Goal: Information Seeking & Learning: Learn about a topic

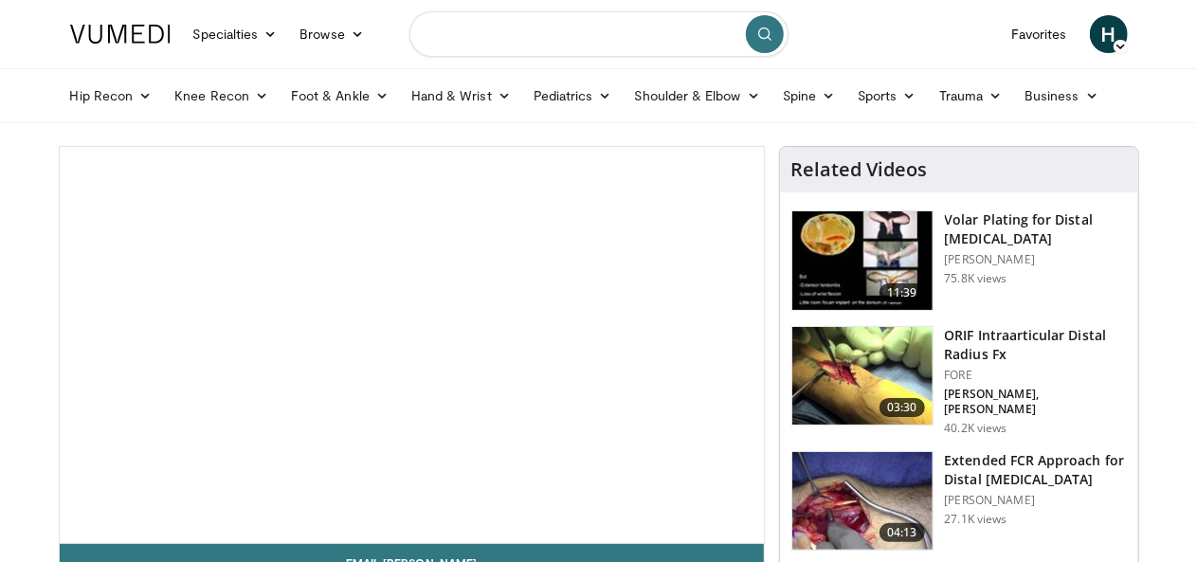
click at [489, 45] on input "Search topics, interventions" at bounding box center [598, 33] width 379 height 45
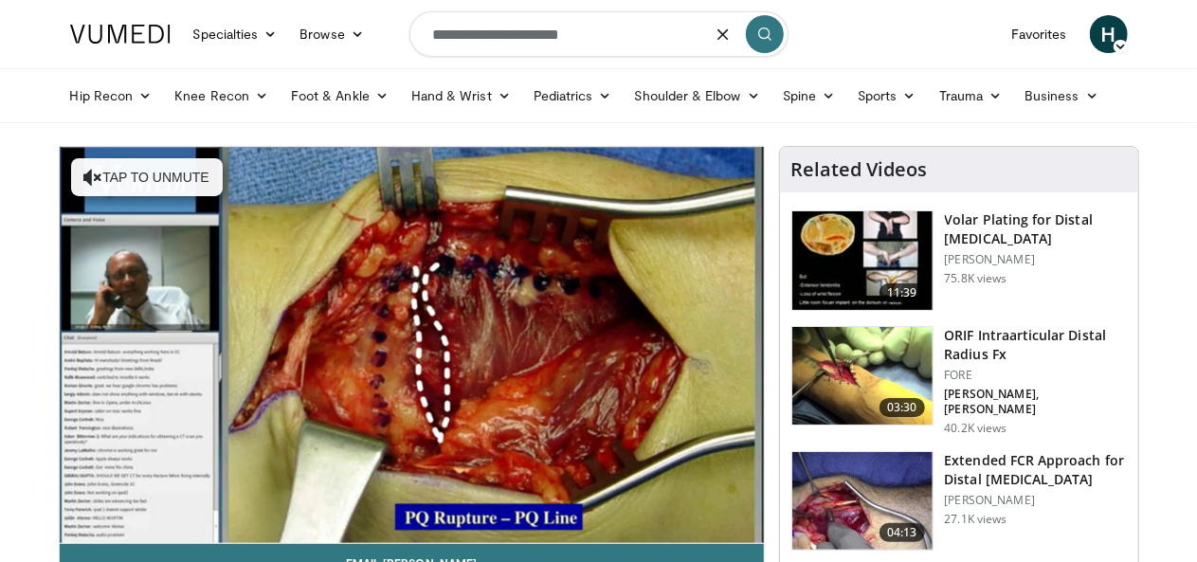
type input "**********"
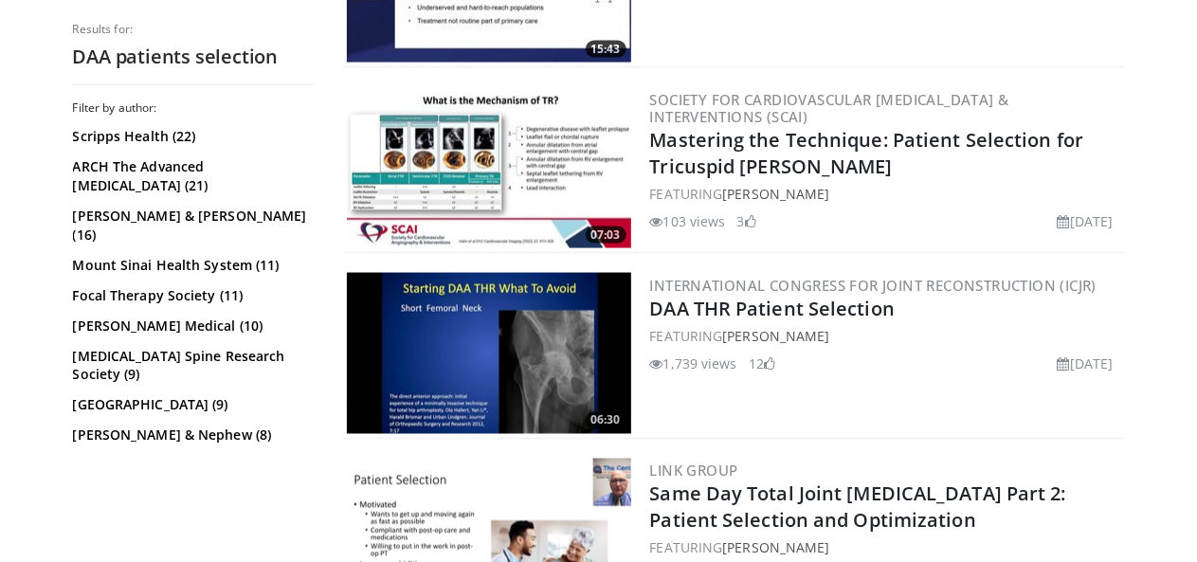
scroll to position [1427, 0]
click at [499, 327] on img at bounding box center [489, 353] width 284 height 161
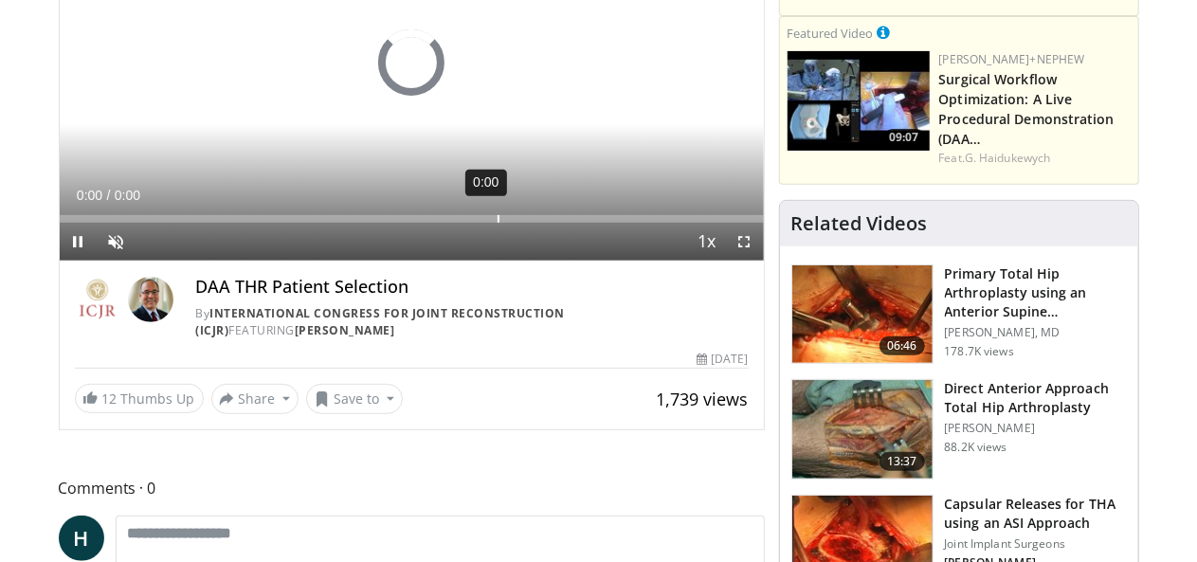
scroll to position [282, 0]
click at [98, 261] on span "Video Player" at bounding box center [117, 242] width 38 height 38
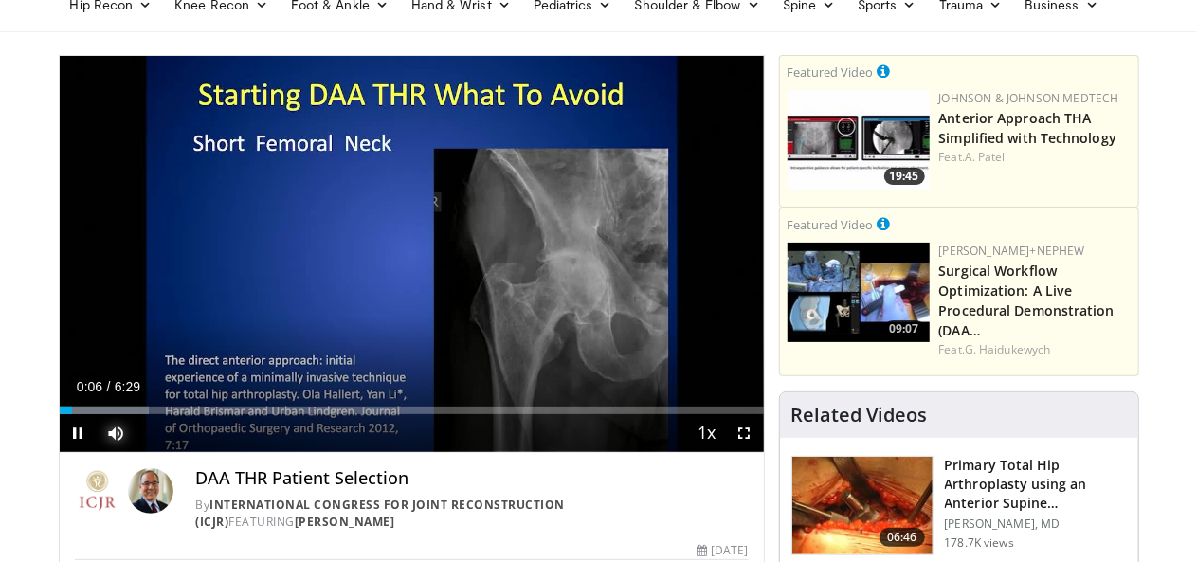
scroll to position [92, 0]
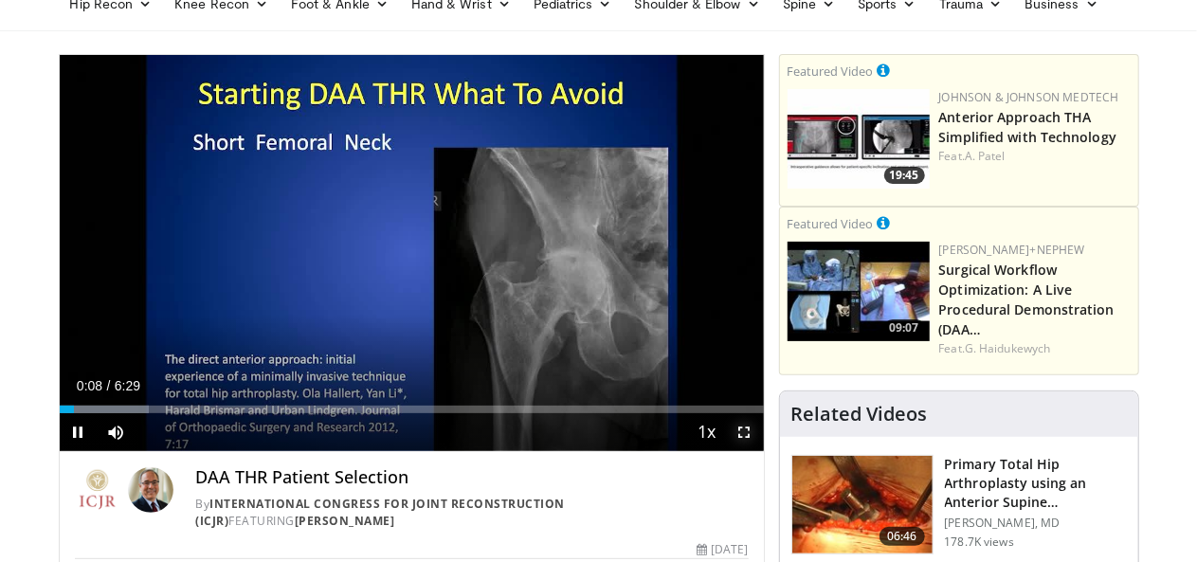
click at [762, 451] on span "Video Player" at bounding box center [745, 432] width 38 height 38
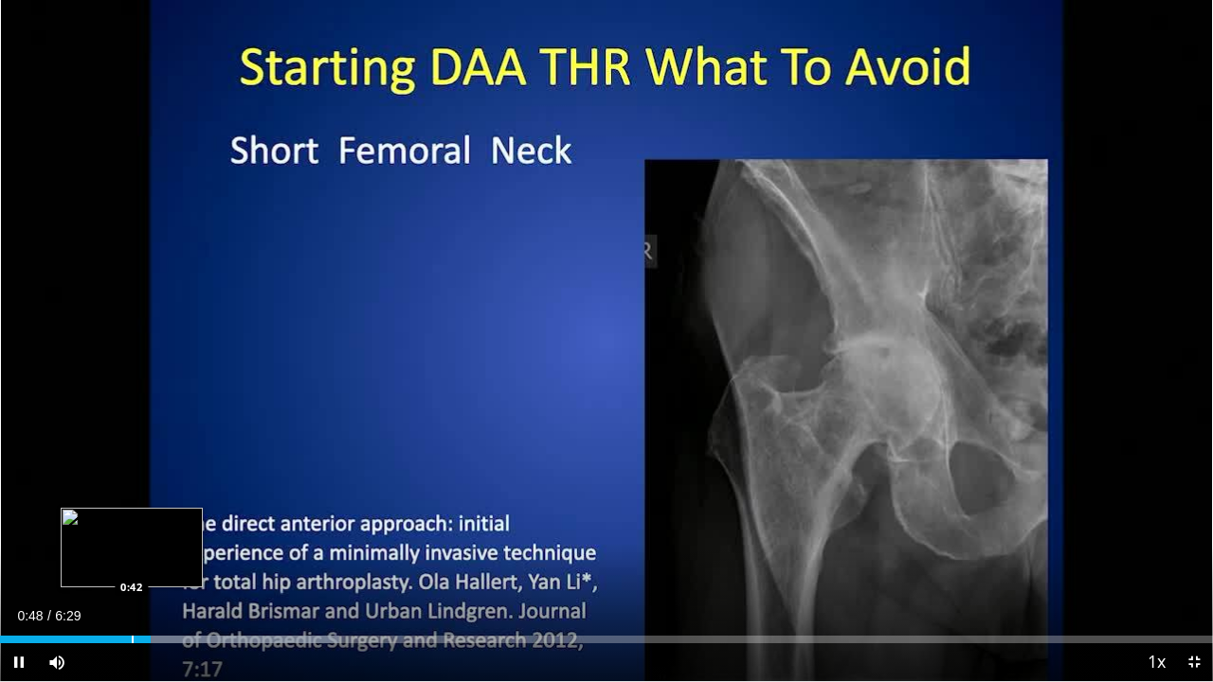
click at [132, 561] on div "Progress Bar" at bounding box center [133, 640] width 2 height 8
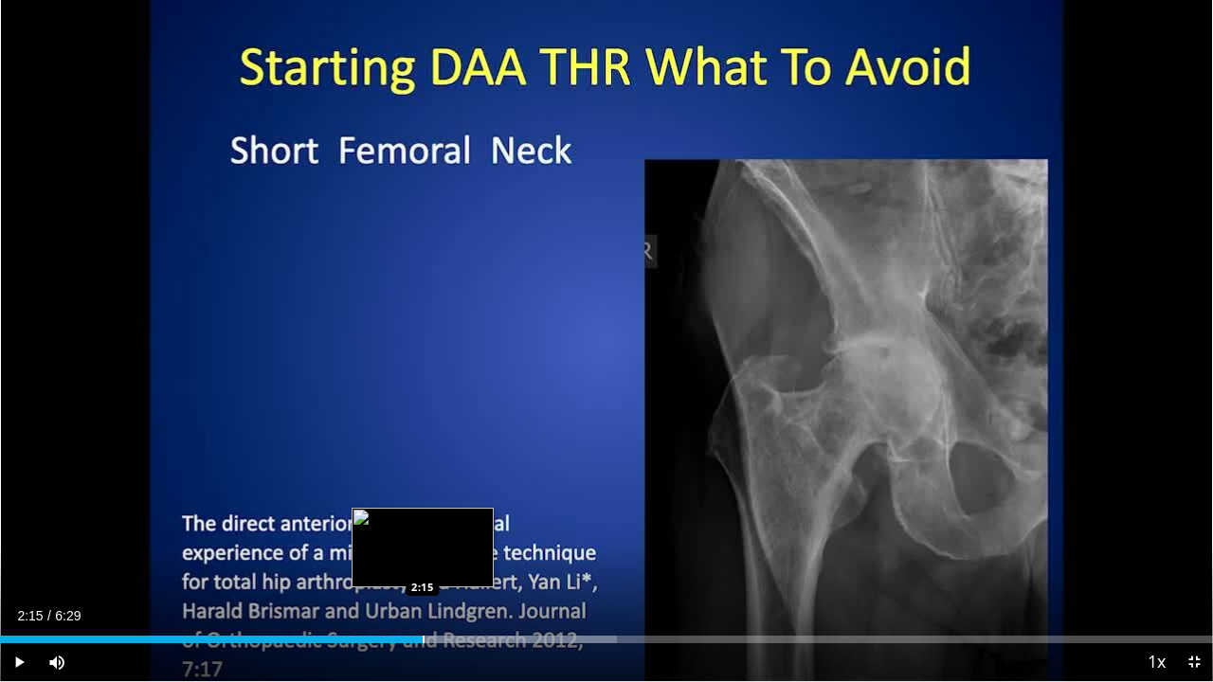
click at [423, 561] on div "Progress Bar" at bounding box center [424, 640] width 2 height 8
click at [405, 561] on div "Progress Bar" at bounding box center [406, 640] width 2 height 8
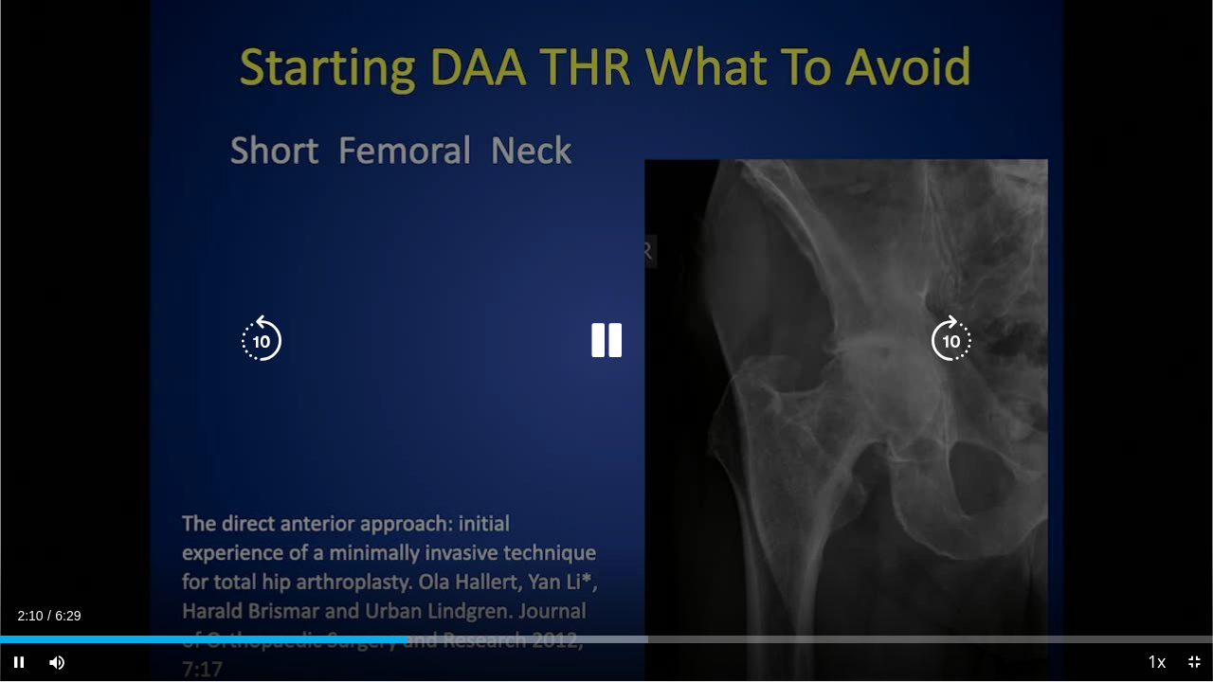
click at [419, 398] on div "10 seconds Tap to unmute" at bounding box center [606, 340] width 1213 height 681
click at [469, 410] on div "10 seconds Tap to unmute" at bounding box center [606, 340] width 1213 height 681
click at [398, 495] on div "10 seconds Tap to unmute" at bounding box center [606, 340] width 1213 height 681
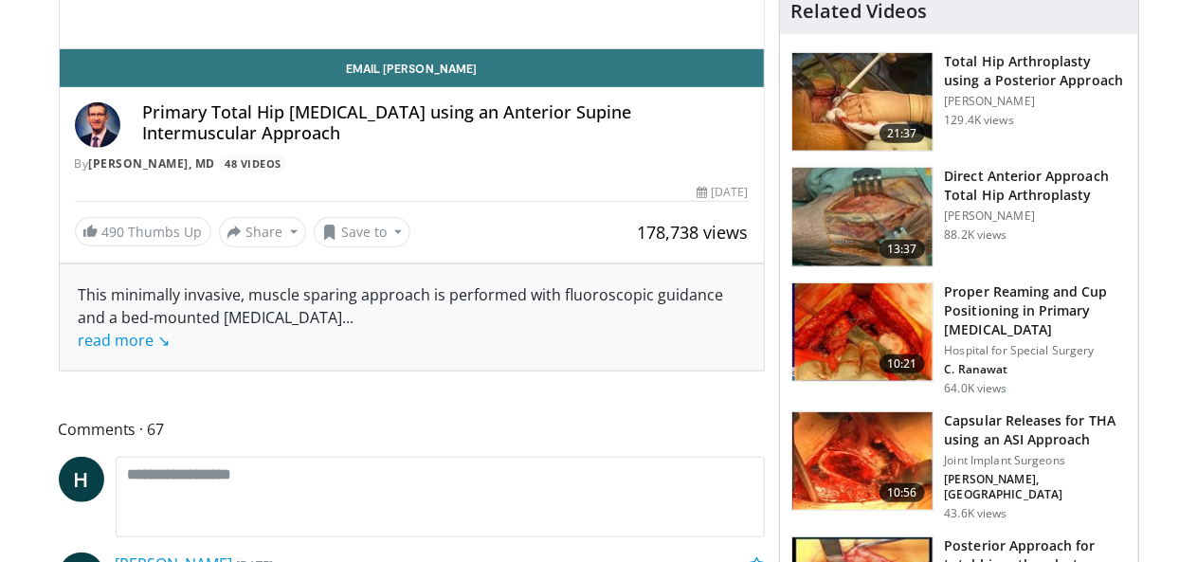
scroll to position [496, 0]
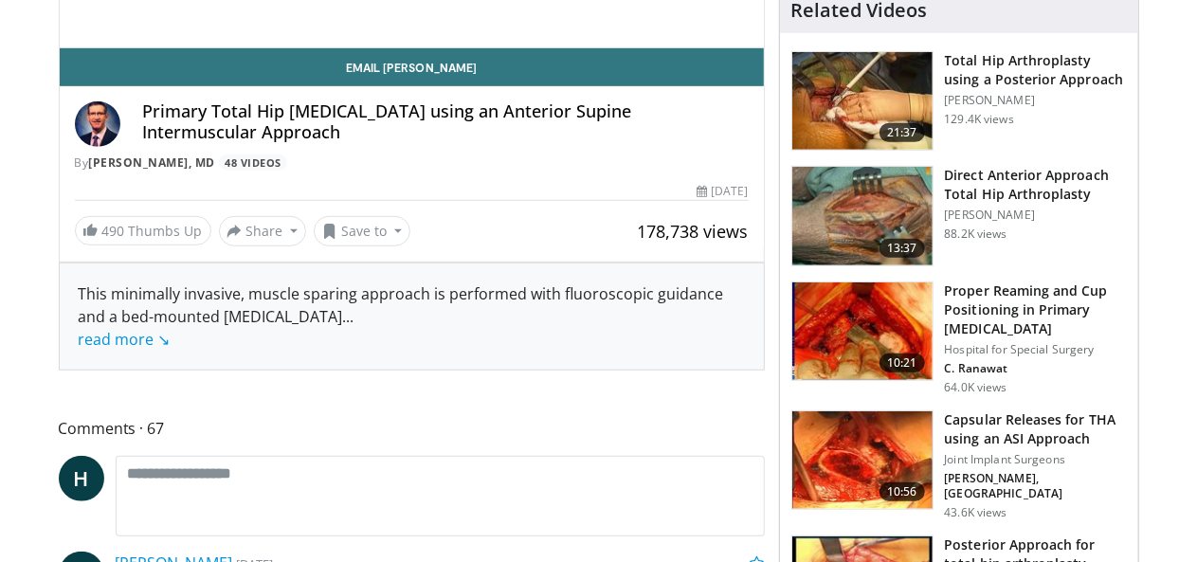
click at [893, 309] on img at bounding box center [862, 331] width 140 height 99
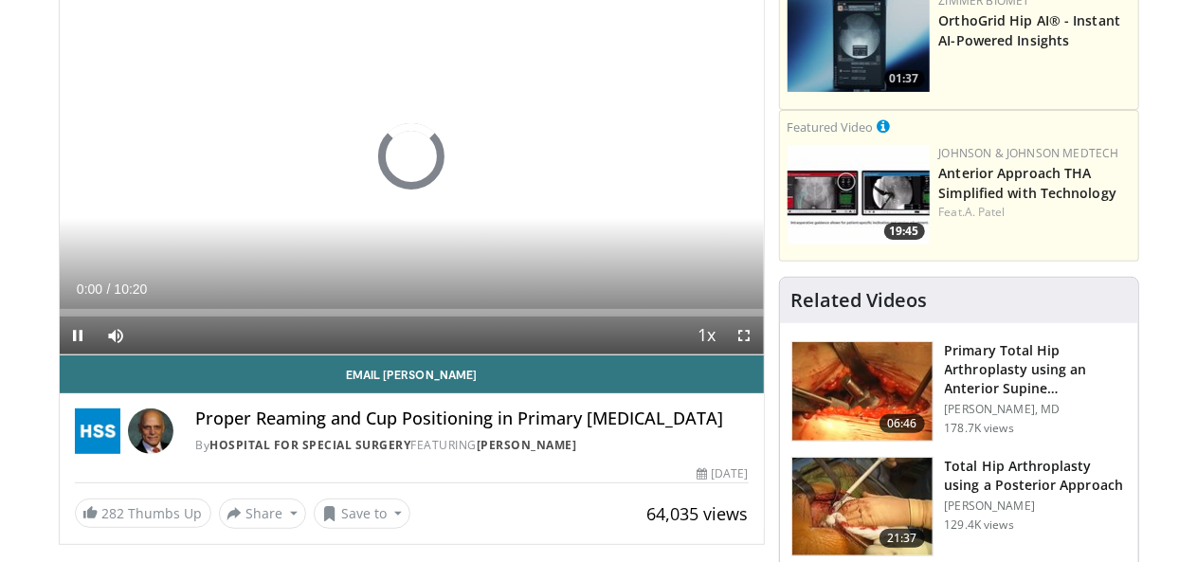
scroll to position [190, 0]
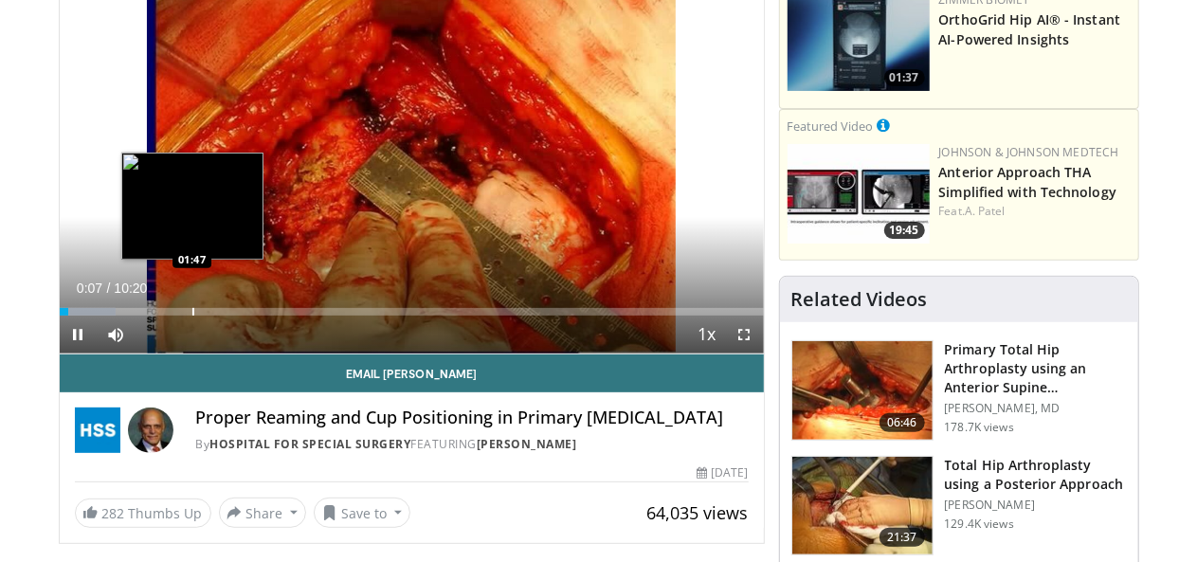
click at [192, 316] on div "Progress Bar" at bounding box center [193, 312] width 2 height 8
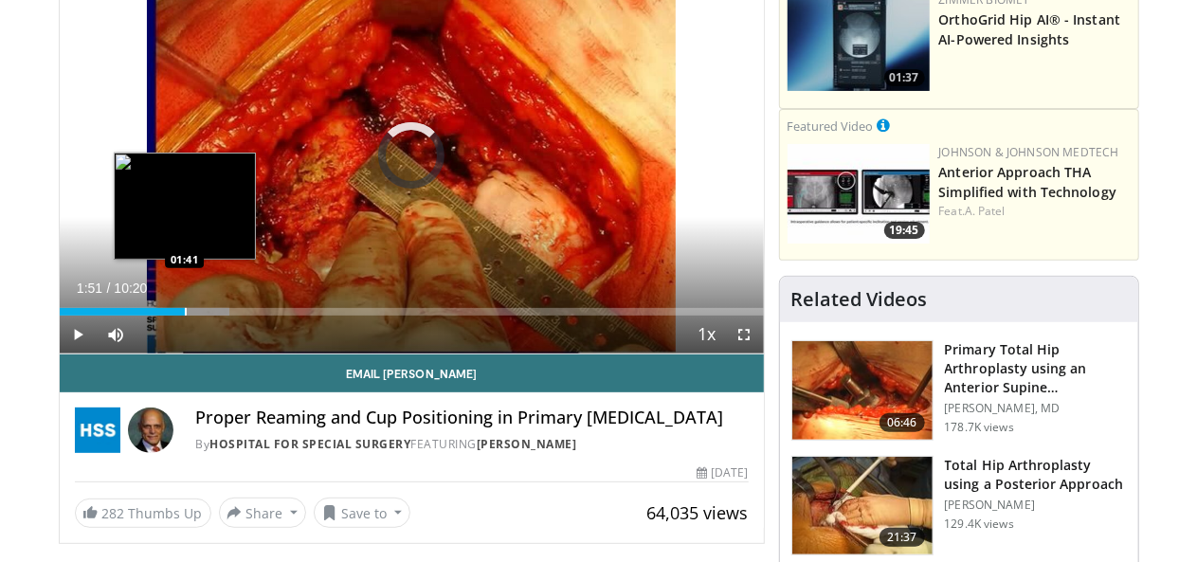
click at [185, 316] on div "Progress Bar" at bounding box center [186, 312] width 2 height 8
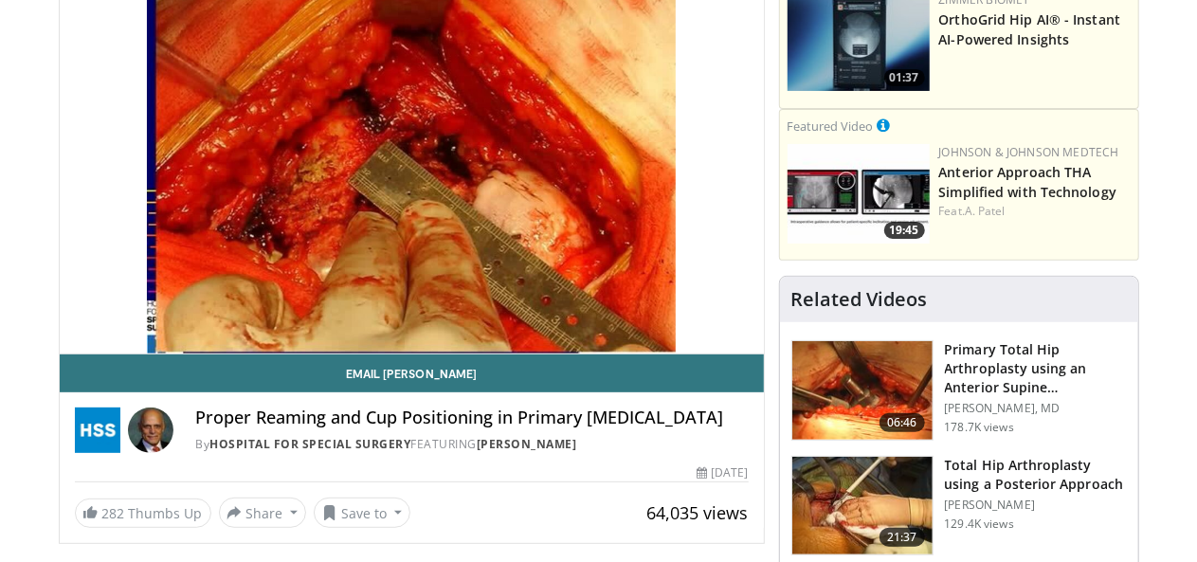
scroll to position [189, 0]
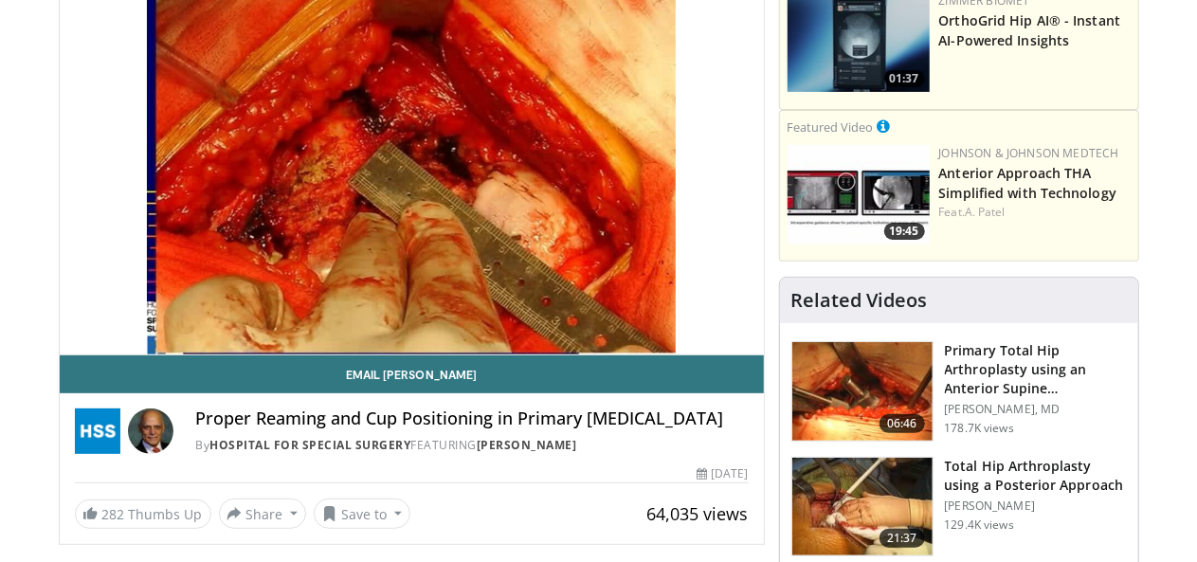
click at [864, 487] on img at bounding box center [862, 507] width 140 height 99
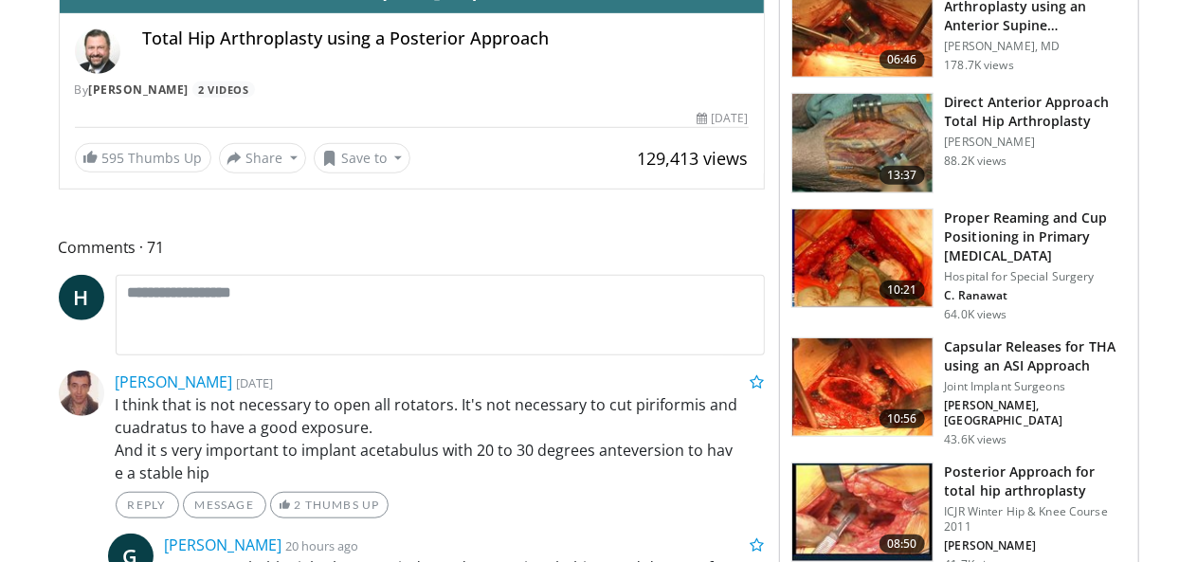
scroll to position [569, 0]
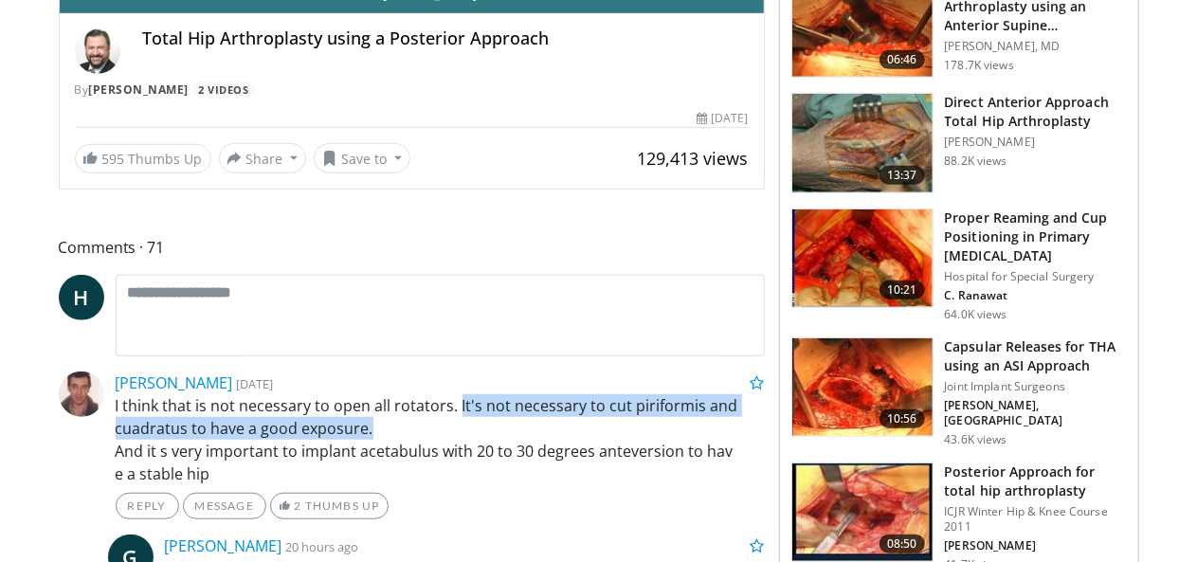
drag, startPoint x: 407, startPoint y: 437, endPoint x: 741, endPoint y: 454, distance: 334.0
click at [741, 454] on p "I think that is not necessary to open all rotators. It's not necessary to cut p…" at bounding box center [440, 439] width 649 height 91
click at [697, 473] on p "I think that is not necessary to open all rotators. It's not necessary to cut p…" at bounding box center [440, 439] width 649 height 91
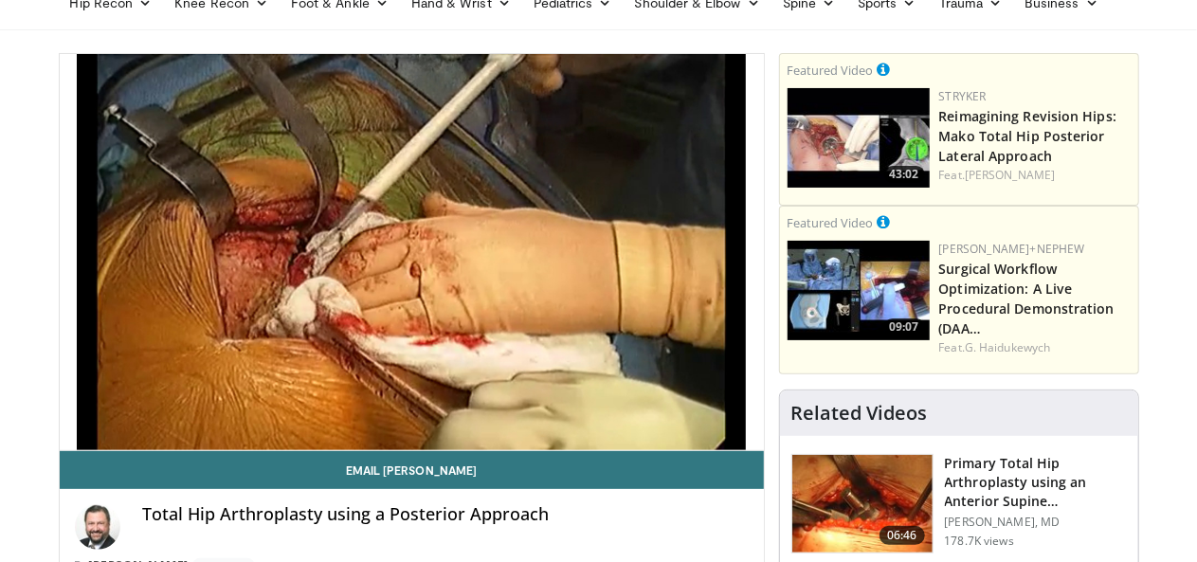
scroll to position [93, 0]
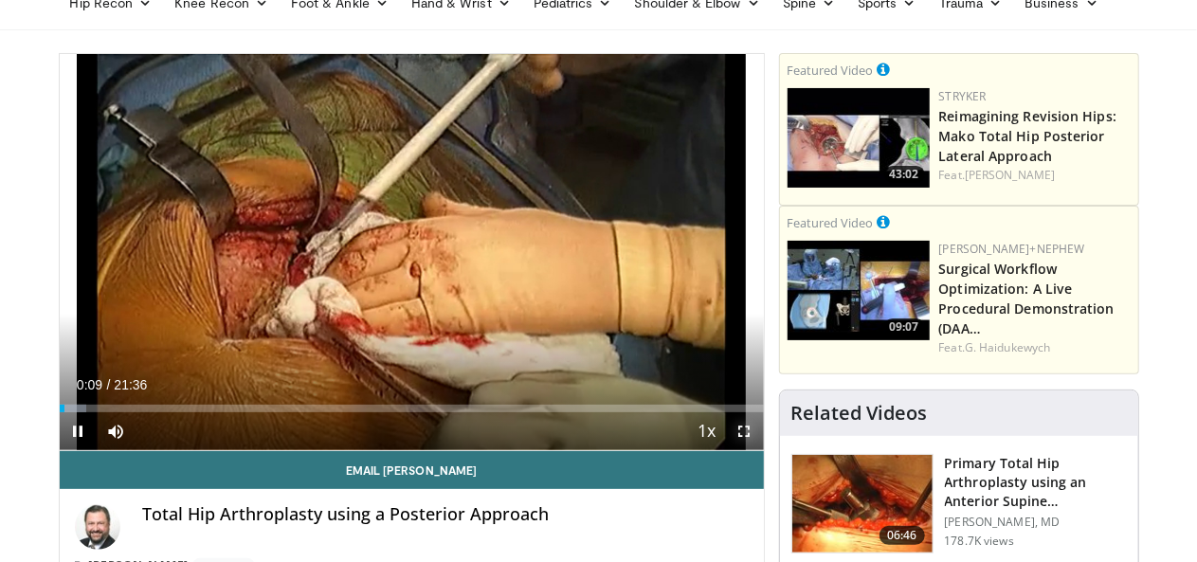
click at [753, 450] on span "Video Player" at bounding box center [745, 431] width 38 height 38
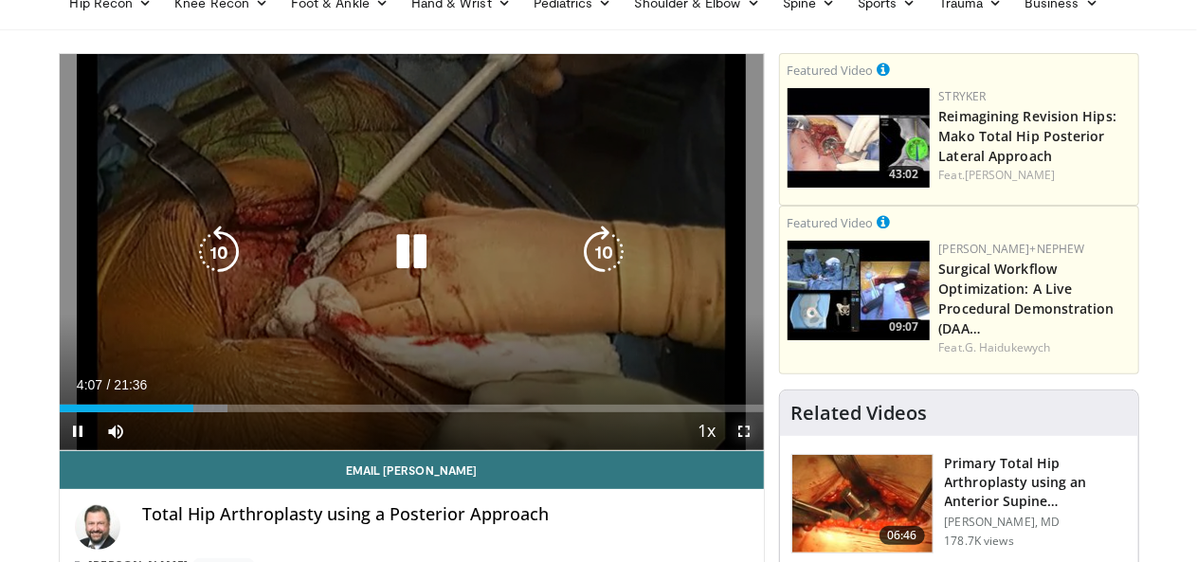
drag, startPoint x: 761, startPoint y: 461, endPoint x: 761, endPoint y: 544, distance: 82.4
click at [761, 450] on span "Video Player" at bounding box center [745, 431] width 38 height 38
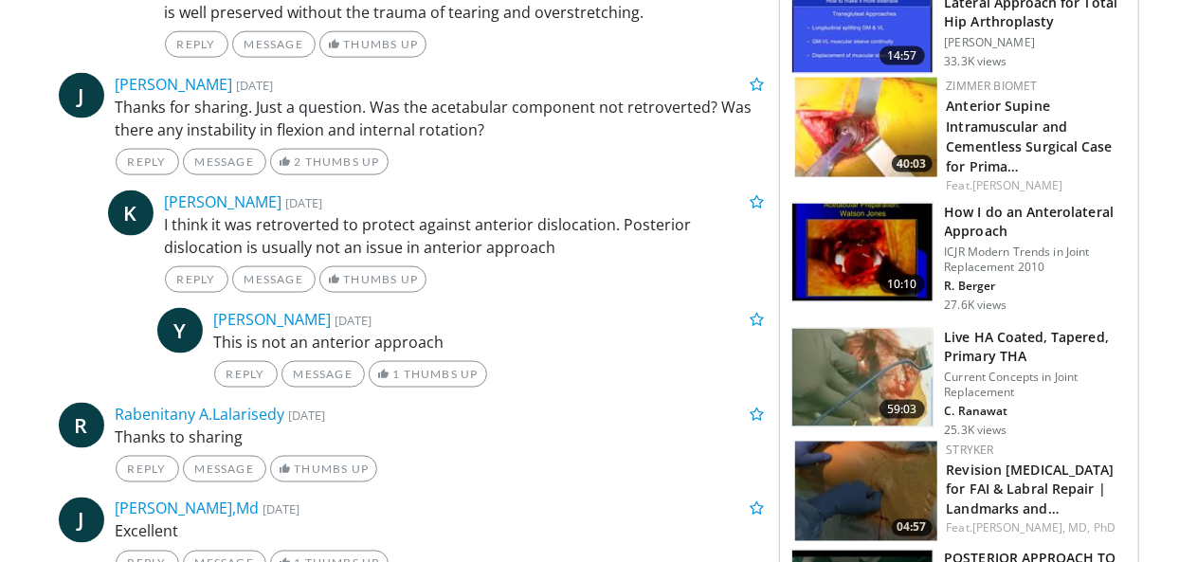
click at [879, 329] on img at bounding box center [862, 378] width 140 height 99
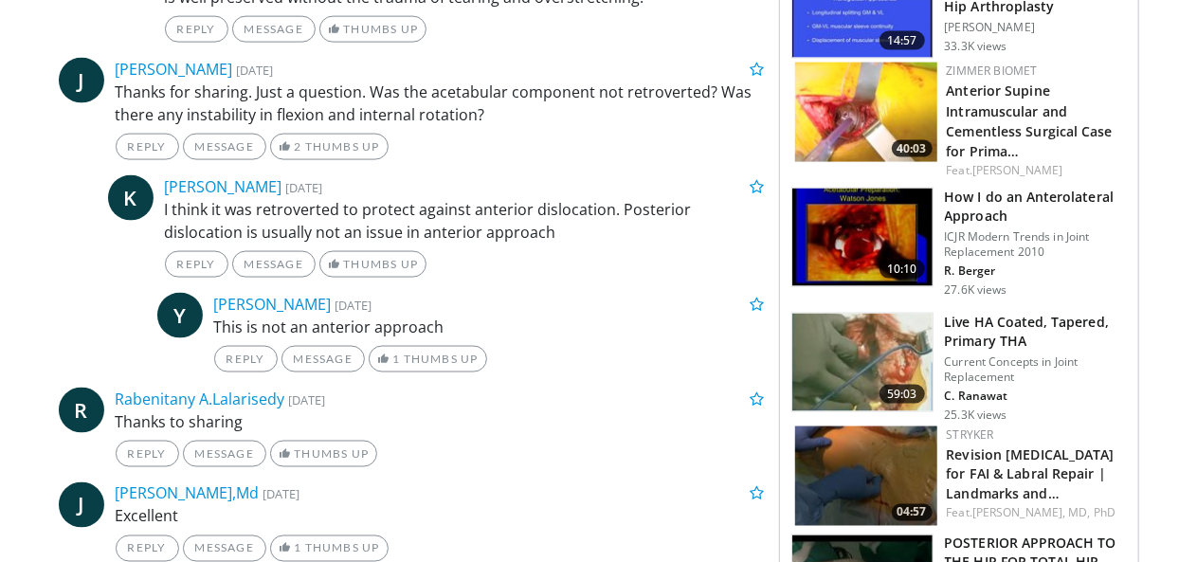
scroll to position [1323, 0]
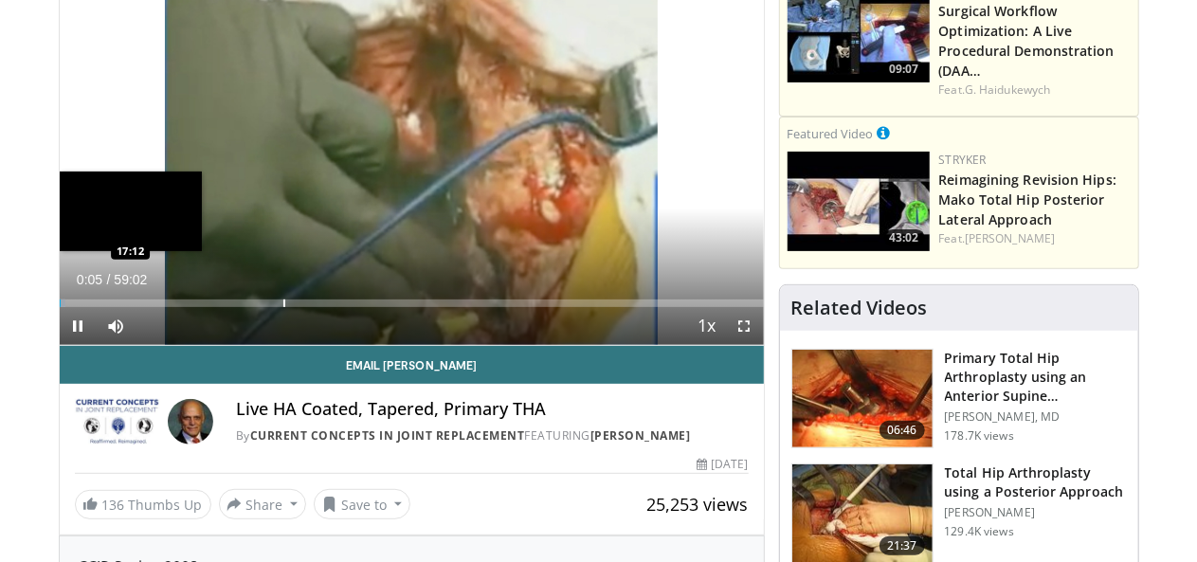
scroll to position [199, 0]
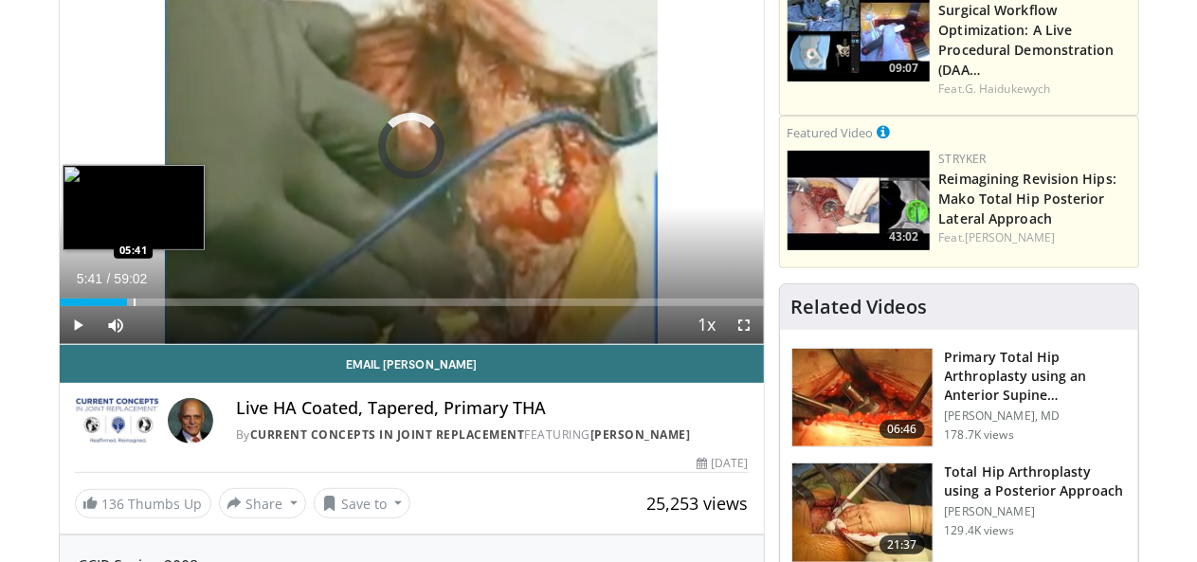
click at [134, 306] on div "Progress Bar" at bounding box center [135, 302] width 2 height 8
